Goal: Find contact information

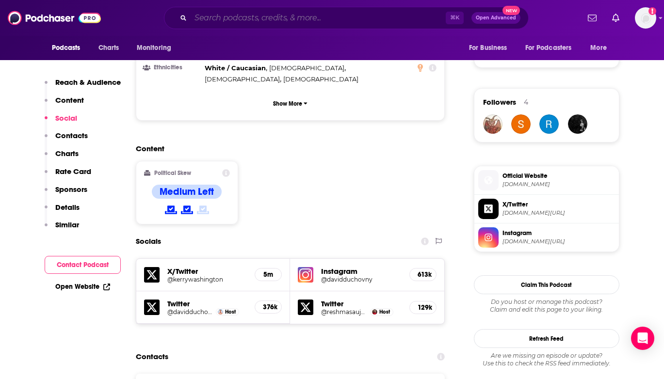
click at [242, 21] on input "Search podcasts, credits, & more..." at bounding box center [318, 18] width 255 height 16
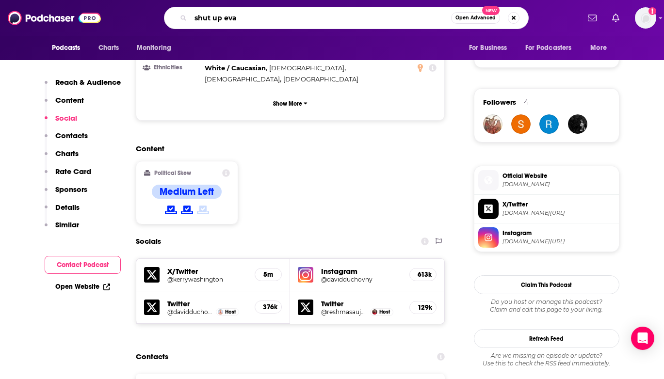
type input "shut up [PERSON_NAME]"
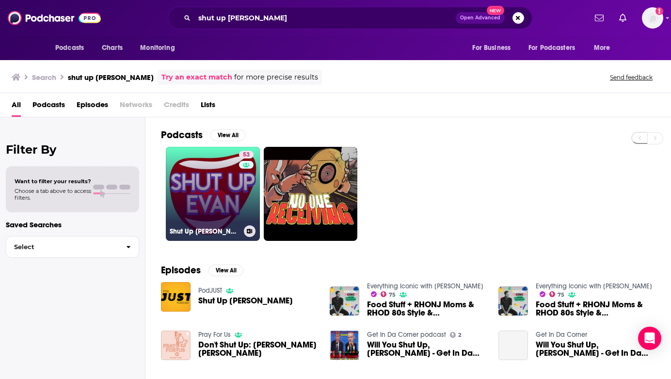
click at [212, 217] on link "53 Shut Up [PERSON_NAME]" at bounding box center [213, 194] width 94 height 94
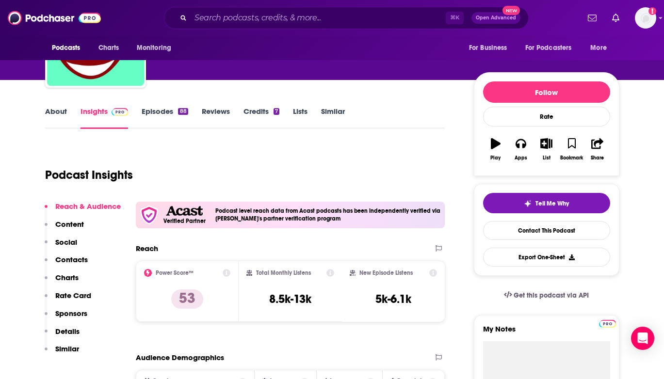
click at [67, 261] on p "Contacts" at bounding box center [71, 259] width 32 height 9
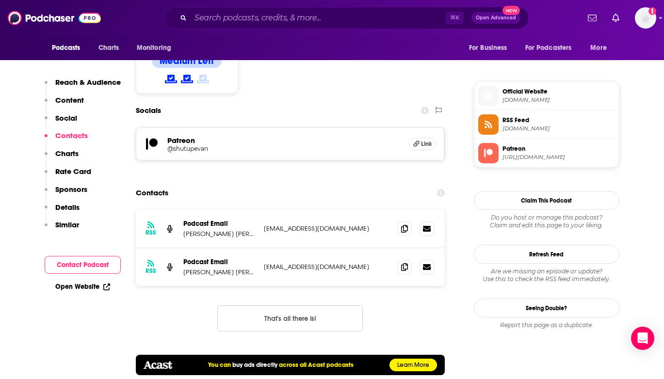
scroll to position [831, 0]
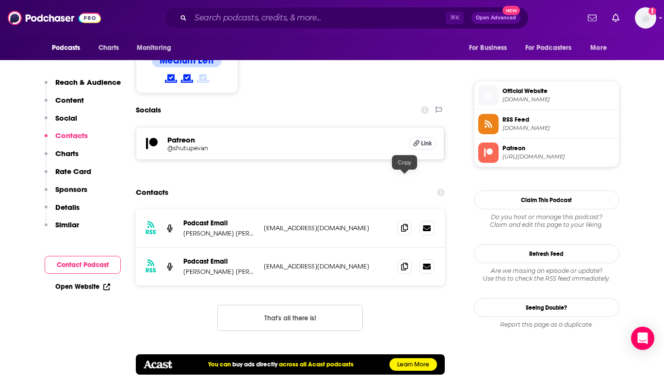
click at [408, 221] on span at bounding box center [404, 228] width 15 height 15
click at [401, 259] on span at bounding box center [404, 266] width 15 height 15
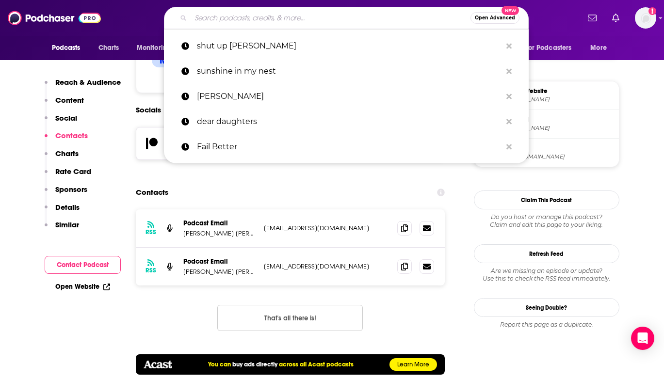
click at [260, 16] on input "Search podcasts, credits, & more..." at bounding box center [331, 18] width 280 height 16
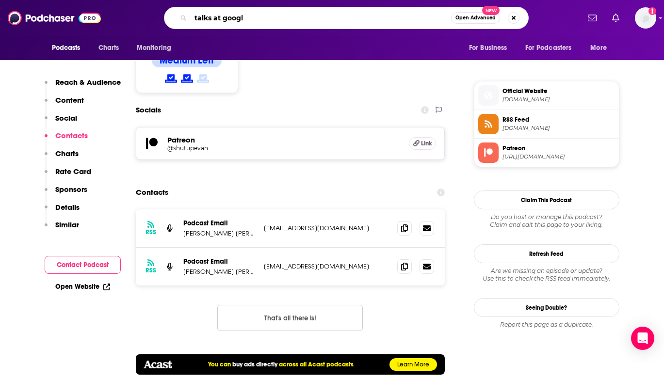
type input "talks at google"
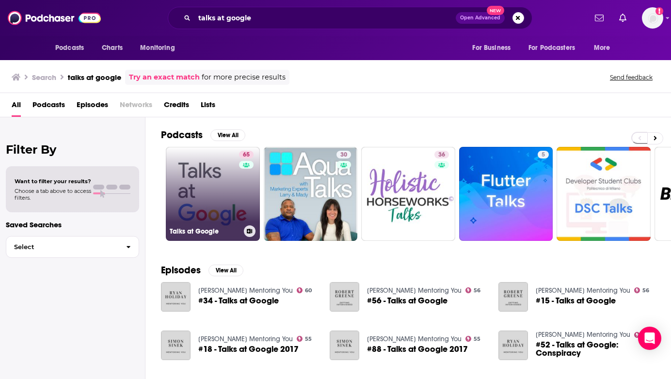
click at [226, 197] on link "65 Talks at Google" at bounding box center [213, 194] width 94 height 94
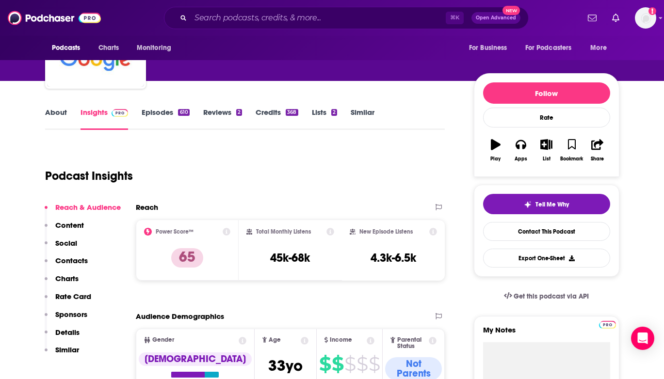
scroll to position [144, 0]
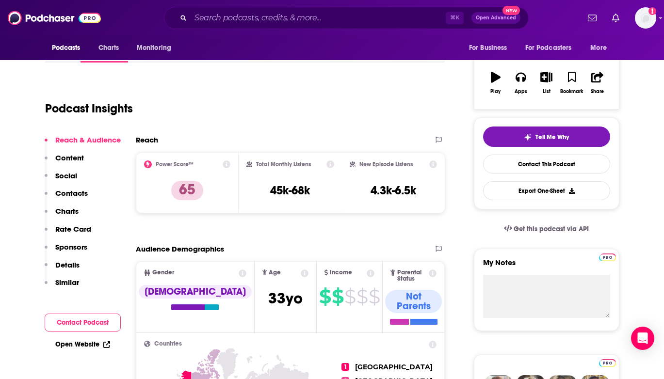
click at [68, 195] on p "Contacts" at bounding box center [71, 193] width 32 height 9
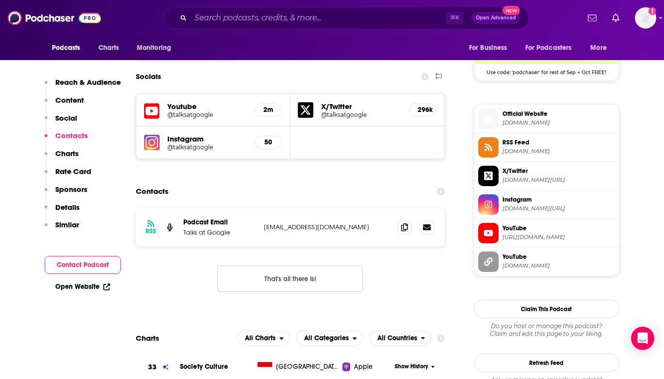
scroll to position [810, 0]
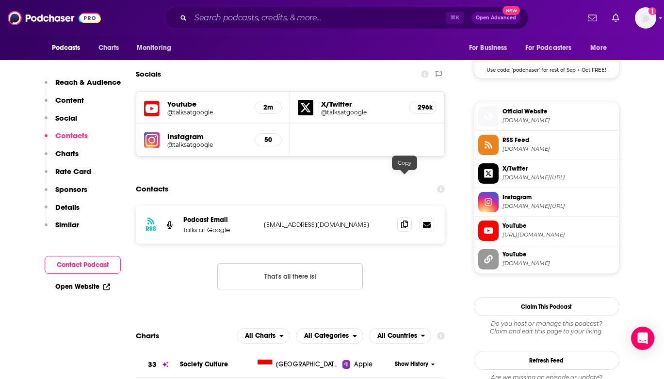
click at [404, 221] on icon at bounding box center [404, 225] width 7 height 8
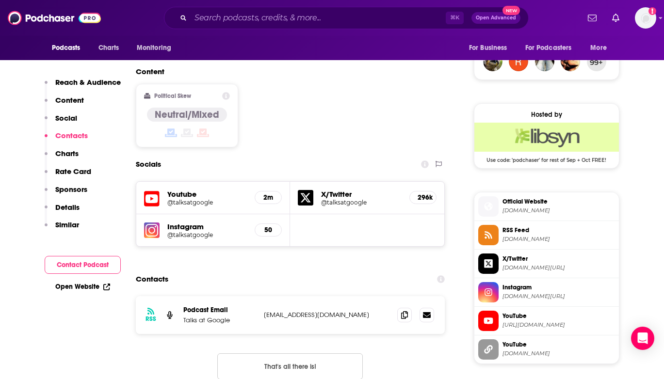
scroll to position [720, 0]
